Goal: Task Accomplishment & Management: Contribute content

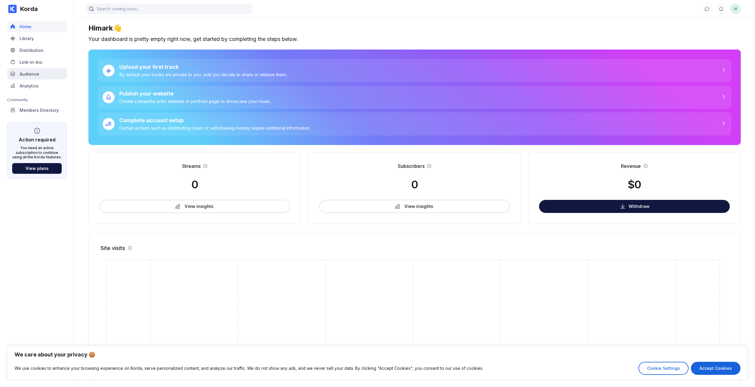
click at [28, 72] on div "Audience" at bounding box center [30, 73] width 20 height 5
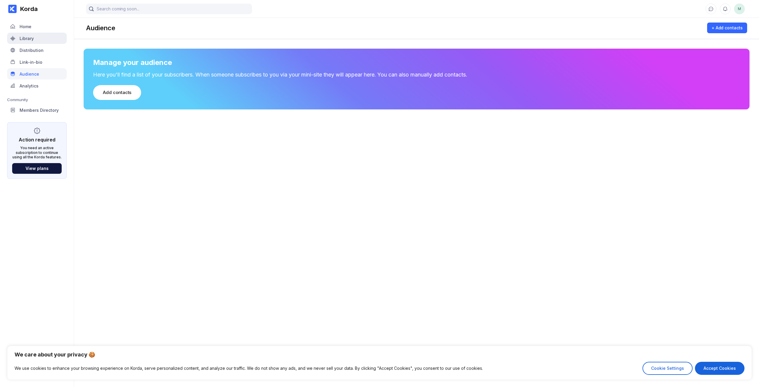
click at [25, 36] on div "Library" at bounding box center [27, 38] width 14 height 5
click at [50, 111] on div "Members Directory" at bounding box center [39, 110] width 39 height 5
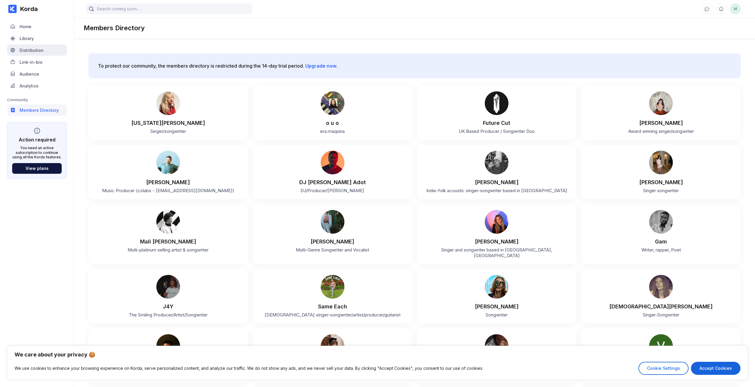
click at [28, 51] on div "Distribution" at bounding box center [32, 50] width 24 height 5
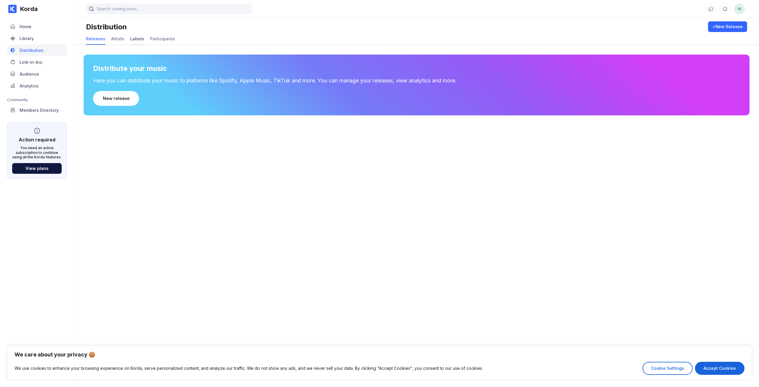
click at [138, 39] on div "Labels" at bounding box center [137, 38] width 14 height 5
click at [96, 38] on div "Releases" at bounding box center [95, 38] width 19 height 5
click at [26, 26] on div "Home" at bounding box center [26, 26] width 12 height 5
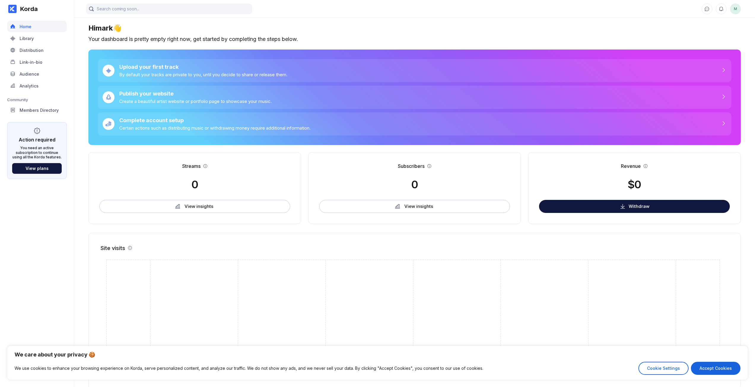
click at [30, 11] on div "Korda" at bounding box center [27, 8] width 21 height 7
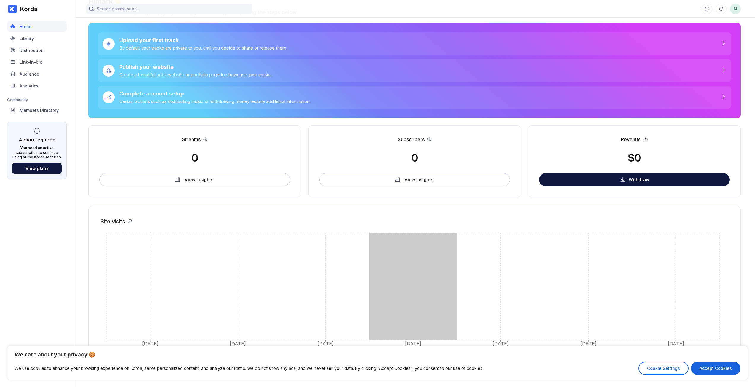
scroll to position [29, 0]
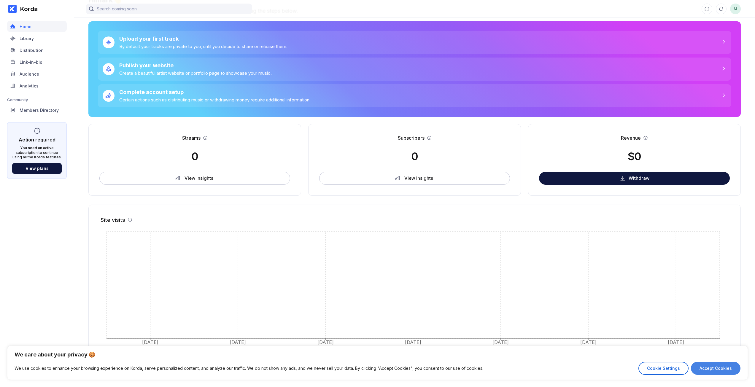
click at [710, 370] on button "Accept Cookies" at bounding box center [716, 368] width 50 height 13
checkbox input "true"
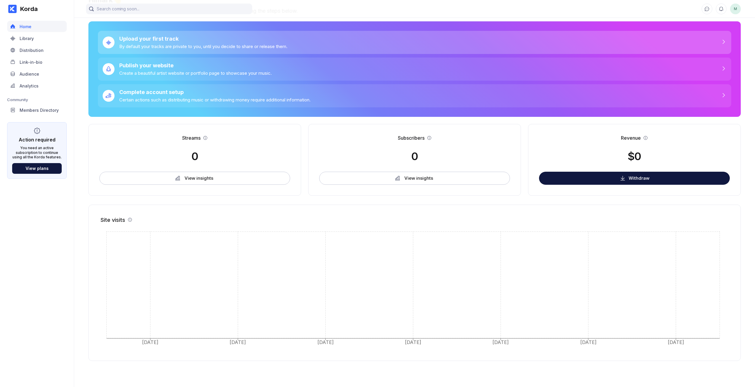
click at [165, 46] on div "By default your tracks are private to you, until you decide to share or release…" at bounding box center [203, 47] width 168 height 6
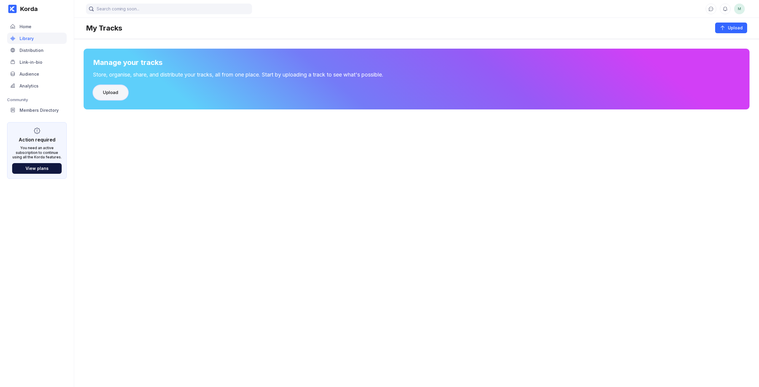
click at [116, 92] on div "Upload" at bounding box center [110, 93] width 15 height 6
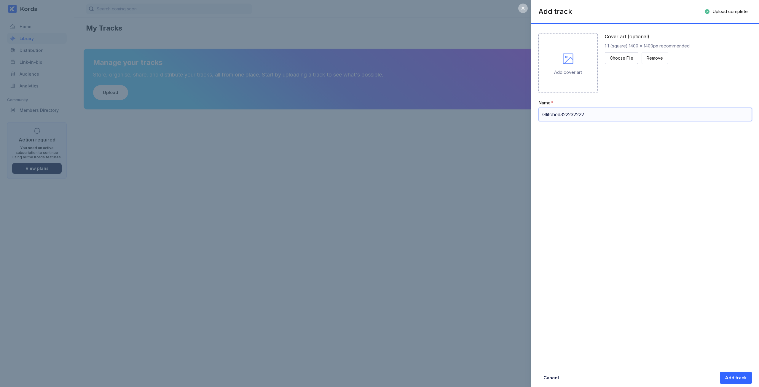
drag, startPoint x: 597, startPoint y: 114, endPoint x: 561, endPoint y: 120, distance: 37.1
click at [561, 120] on input "Glitched322232222" at bounding box center [644, 114] width 213 height 13
type input "Glitched"
click at [737, 380] on div "Add track" at bounding box center [736, 378] width 22 height 6
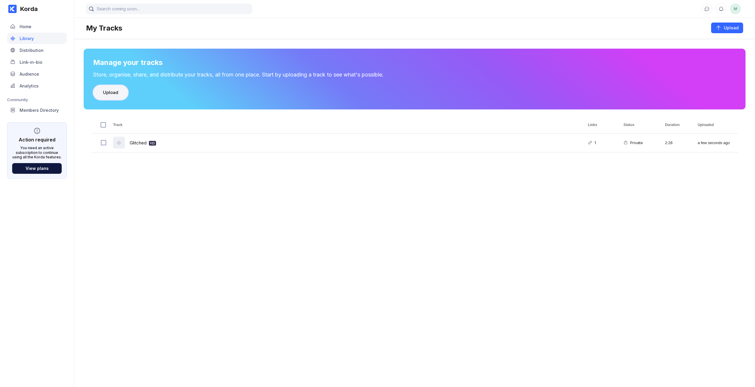
click at [122, 95] on button "Upload" at bounding box center [110, 92] width 35 height 15
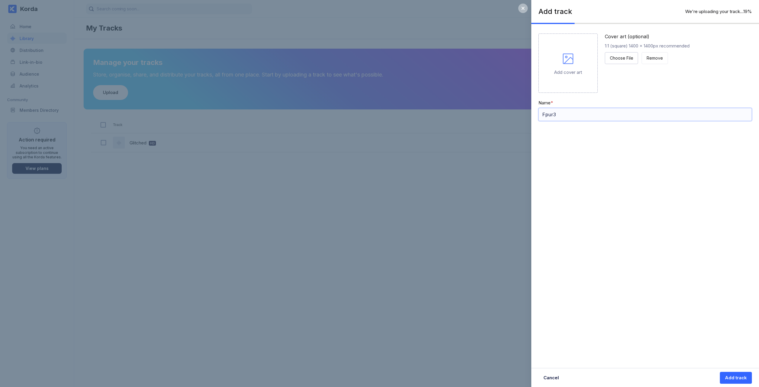
click at [571, 115] on input "Fpur3" at bounding box center [644, 114] width 213 height 13
type input "F"
type input "n"
type input "Nostalgia"
click at [730, 377] on div "Add track" at bounding box center [736, 378] width 22 height 6
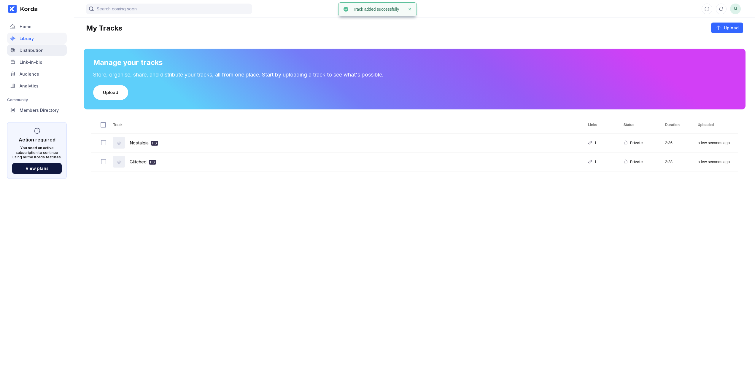
click at [34, 51] on div "Distribution" at bounding box center [32, 50] width 24 height 5
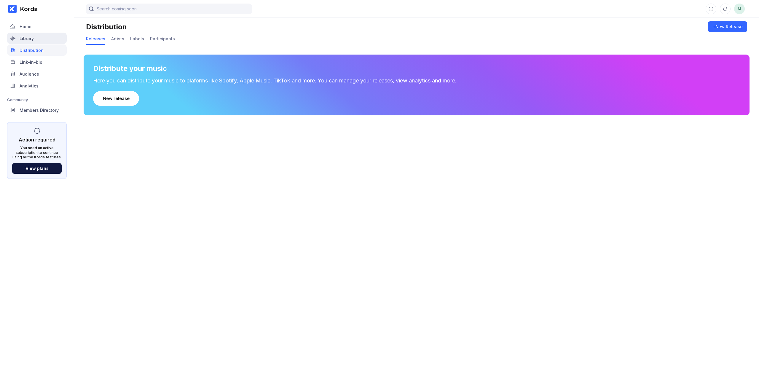
click at [26, 39] on div "Library" at bounding box center [27, 38] width 14 height 5
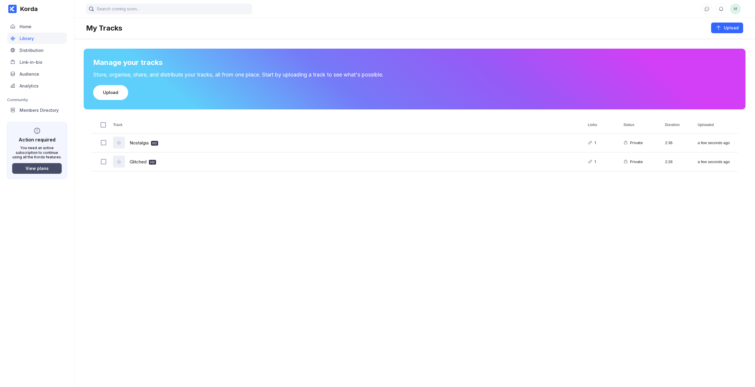
click at [45, 168] on div "View plans" at bounding box center [37, 168] width 23 height 5
click at [47, 167] on div "View plans" at bounding box center [37, 168] width 23 height 5
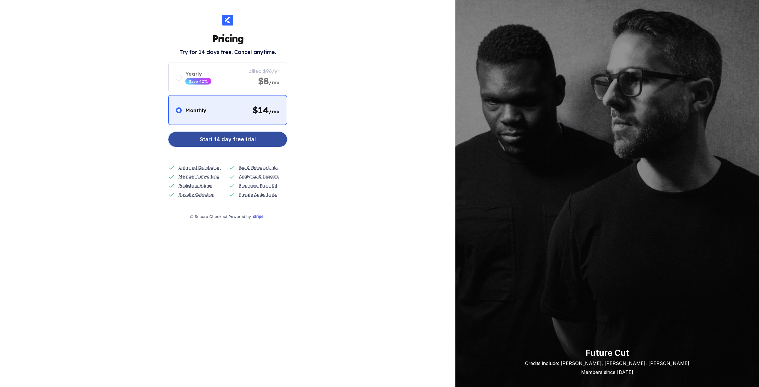
click at [228, 142] on div "Start 14 day free trial" at bounding box center [228, 139] width 56 height 12
